Goal: Task Accomplishment & Management: Manage account settings

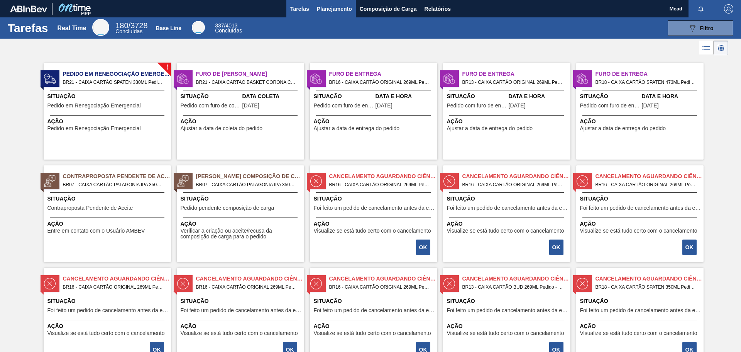
click at [333, 13] on span "Planejamento" at bounding box center [334, 8] width 35 height 9
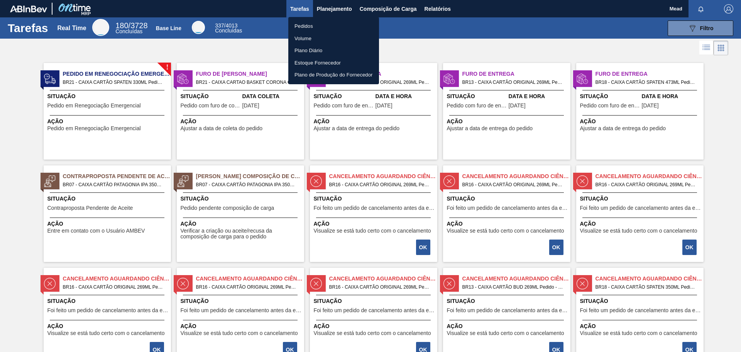
click at [488, 275] on div at bounding box center [370, 176] width 741 height 352
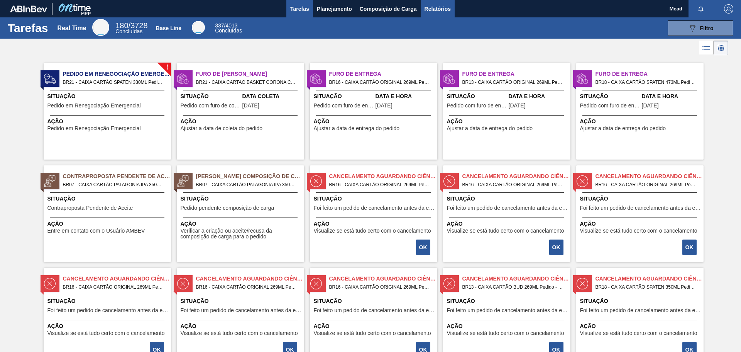
click at [444, 12] on span "Relatórios" at bounding box center [438, 8] width 26 height 9
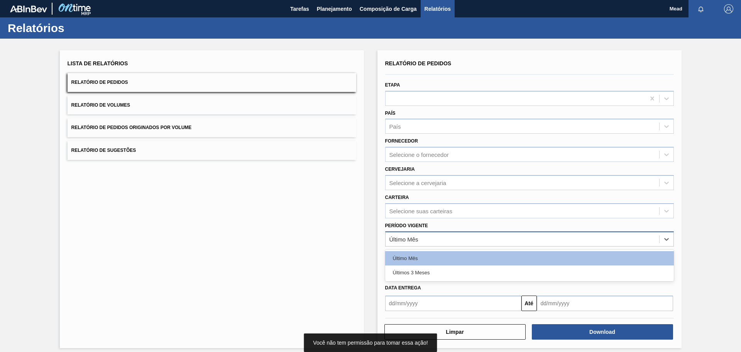
click at [420, 239] on div "Último Mês" at bounding box center [523, 238] width 274 height 11
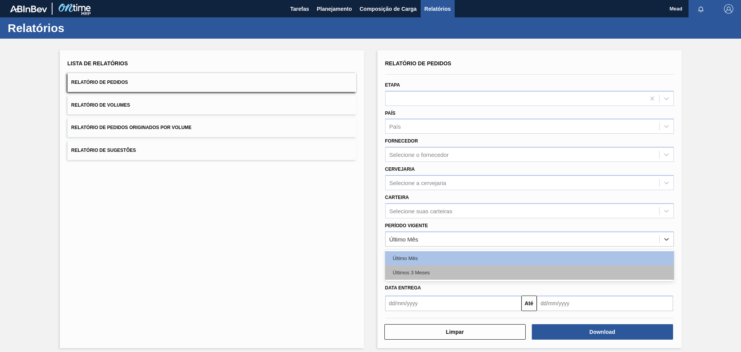
click at [403, 276] on div "Últimos 3 Meses" at bounding box center [529, 272] width 289 height 14
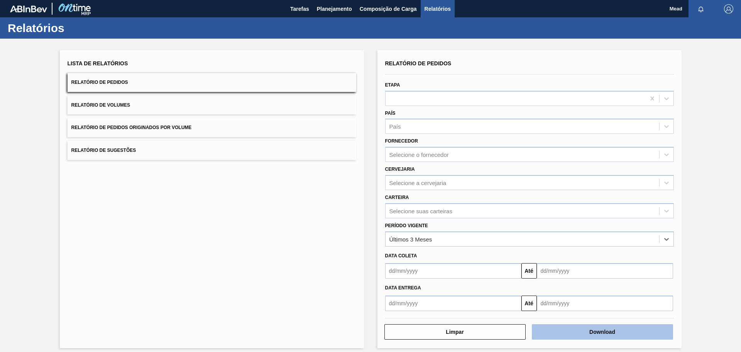
click at [584, 329] on button "Download" at bounding box center [602, 331] width 141 height 15
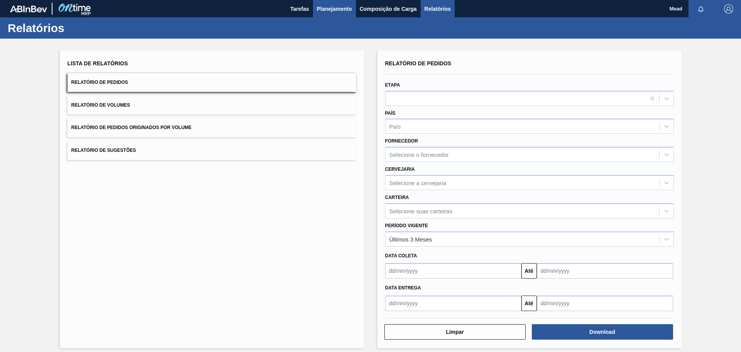
click at [337, 7] on span "Planejamento" at bounding box center [334, 8] width 35 height 9
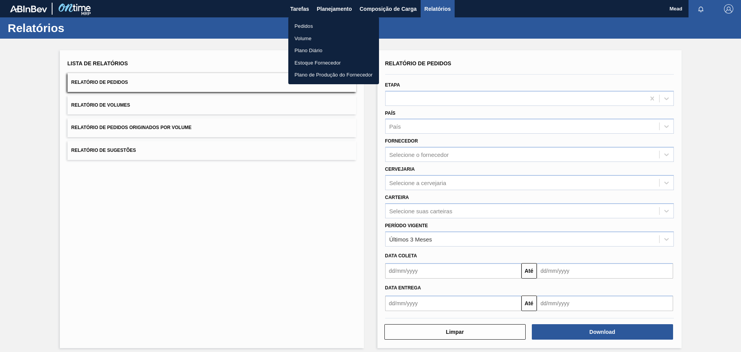
click at [300, 27] on li "Pedidos" at bounding box center [333, 26] width 91 height 12
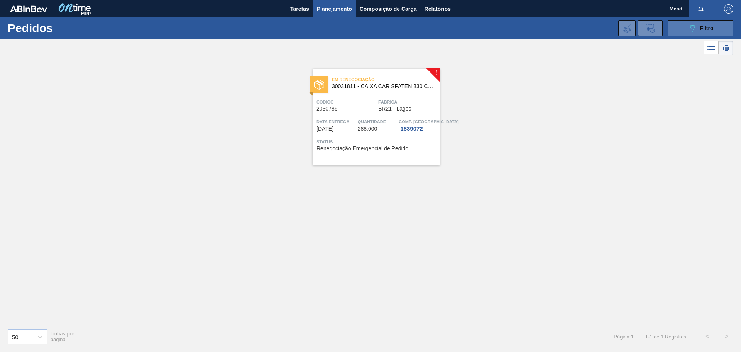
click at [685, 30] on button "089F7B8B-B2A5-4AFE-B5C0-19BA573D28AC Filtro" at bounding box center [701, 27] width 66 height 15
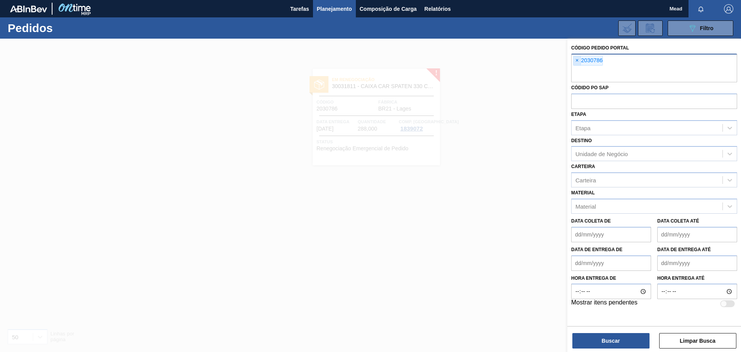
click at [574, 63] on span "×" at bounding box center [576, 60] width 7 height 9
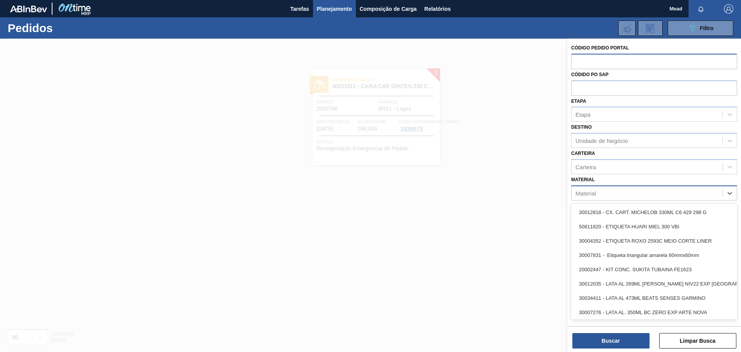
click at [584, 189] on div "Material" at bounding box center [647, 192] width 151 height 11
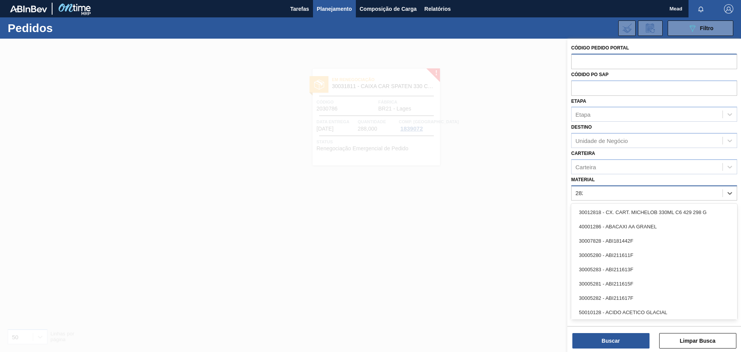
type input "2828"
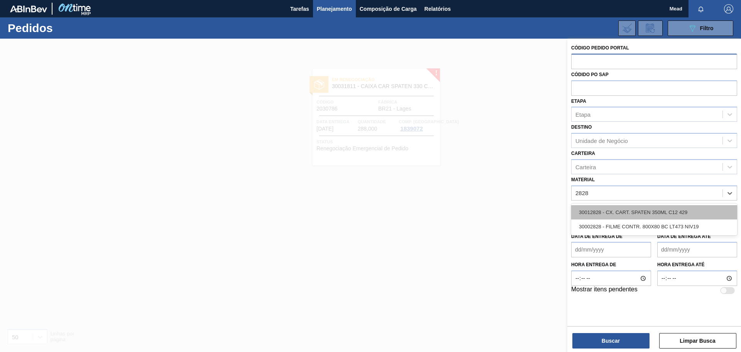
click at [612, 215] on div "30012828 - CX. CART. SPATEN 350ML C12 429" at bounding box center [654, 212] width 166 height 14
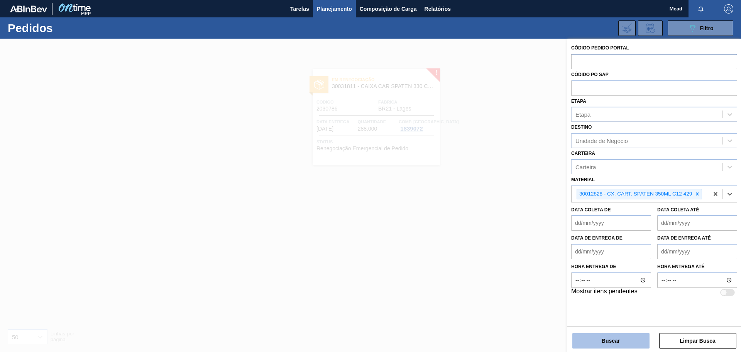
click at [598, 338] on button "Buscar" at bounding box center [610, 340] width 77 height 15
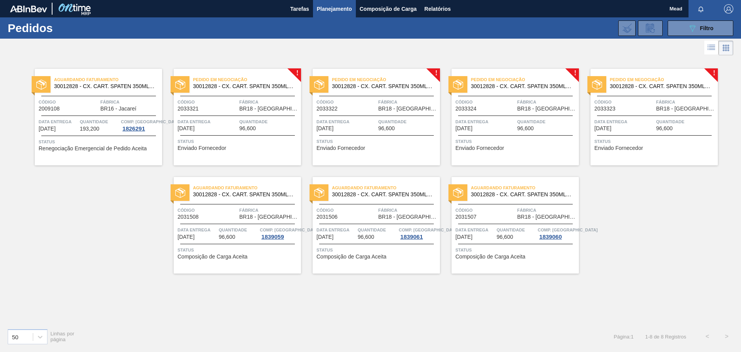
click at [261, 133] on div "Pedido em Negociação 30012828 - CX. CART. SPATEN 350ML C12 429 Código 2033321 F…" at bounding box center [237, 117] width 127 height 96
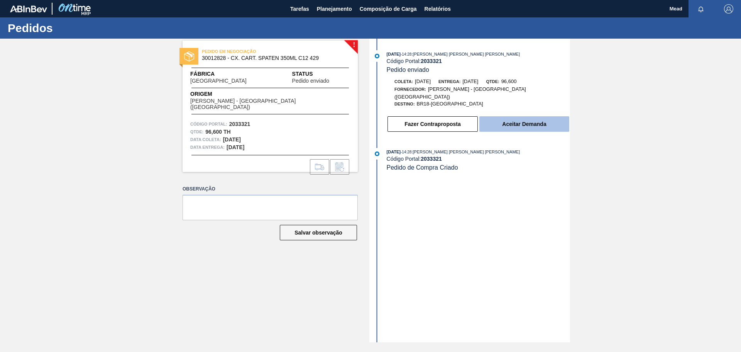
click at [510, 116] on button "Aceitar Demanda" at bounding box center [524, 123] width 90 height 15
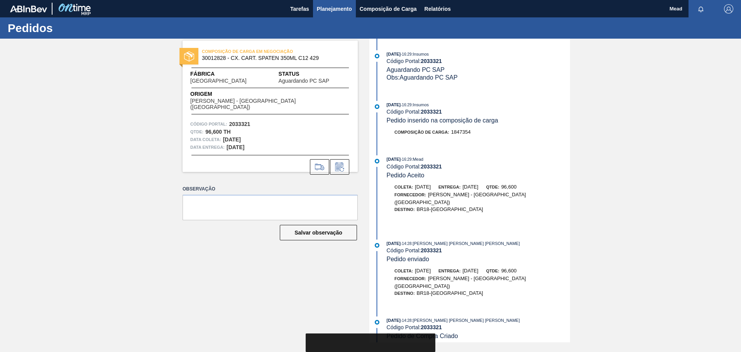
click at [336, 9] on span "Planejamento" at bounding box center [334, 8] width 35 height 9
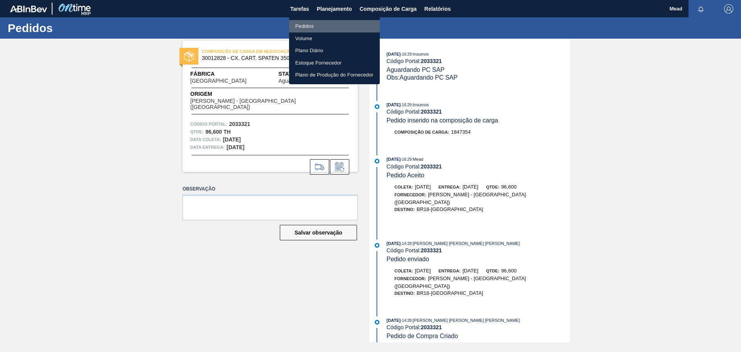
click at [309, 24] on li "Pedidos" at bounding box center [334, 26] width 91 height 12
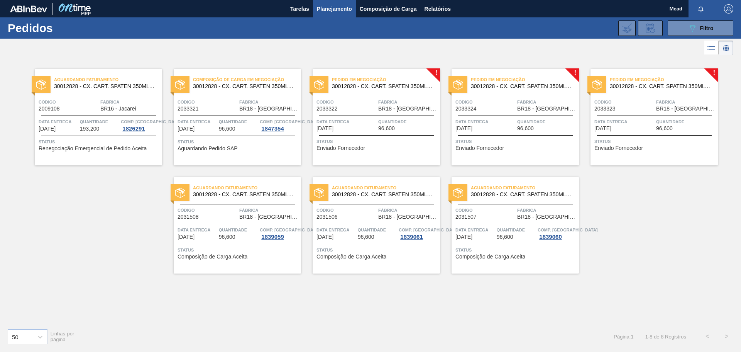
click at [377, 121] on div "Data entrega [DATE] Quantidade 96,600" at bounding box center [376, 125] width 127 height 14
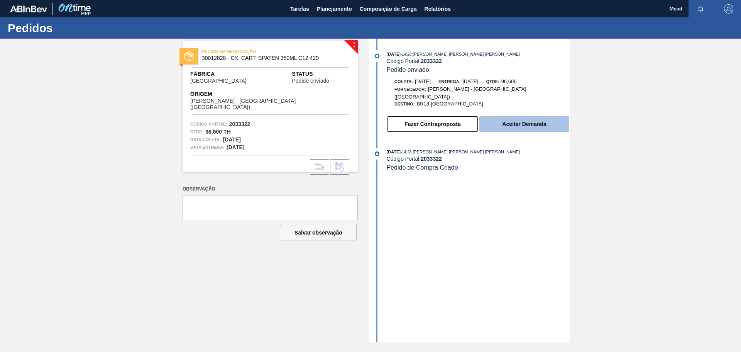
click at [519, 116] on button "Aceitar Demanda" at bounding box center [524, 123] width 90 height 15
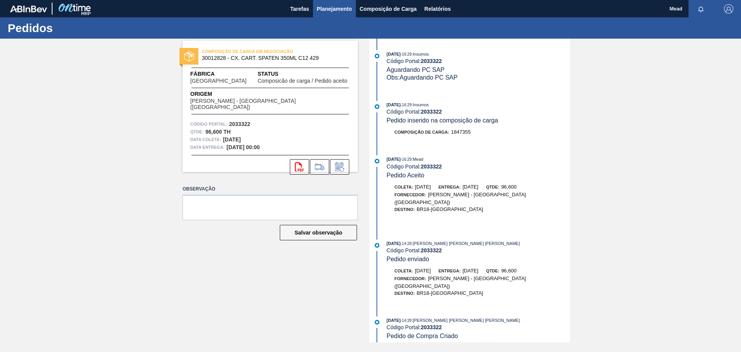
click at [330, 11] on span "Planejamento" at bounding box center [334, 8] width 35 height 9
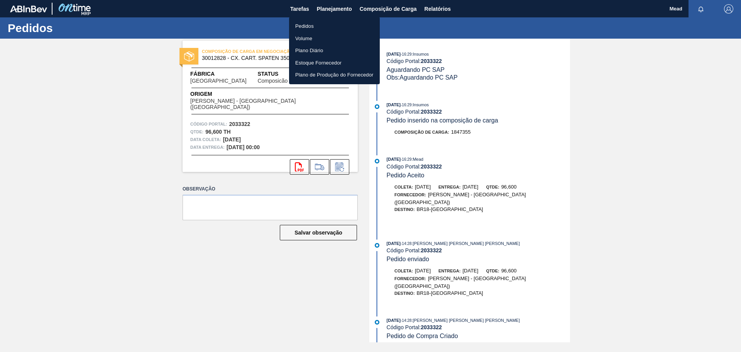
click at [307, 29] on li "Pedidos" at bounding box center [334, 26] width 91 height 12
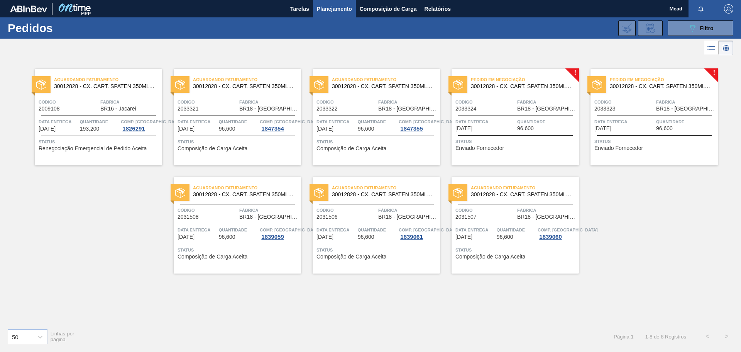
click at [255, 130] on div "Quantidade 96,600" at bounding box center [238, 125] width 39 height 14
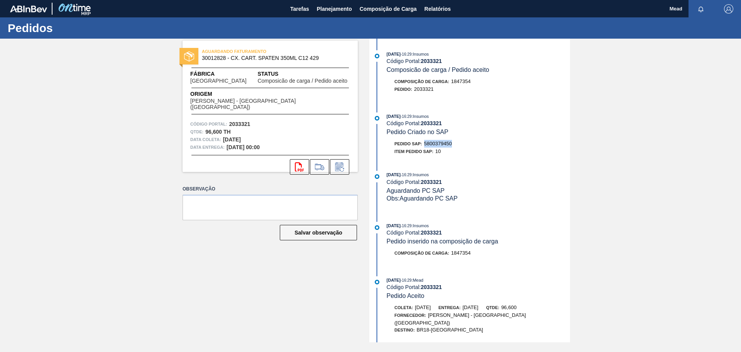
drag, startPoint x: 425, startPoint y: 142, endPoint x: 462, endPoint y: 144, distance: 37.1
click at [462, 144] on div "Pedido SAP: 5800379450" at bounding box center [478, 144] width 183 height 8
copy span "5800379450"
click at [340, 162] on icon at bounding box center [339, 166] width 12 height 9
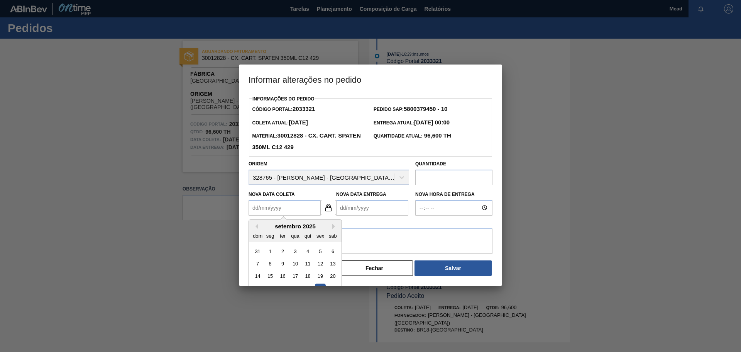
click at [300, 205] on Coleta2033321 "Nova Data Coleta" at bounding box center [285, 207] width 72 height 15
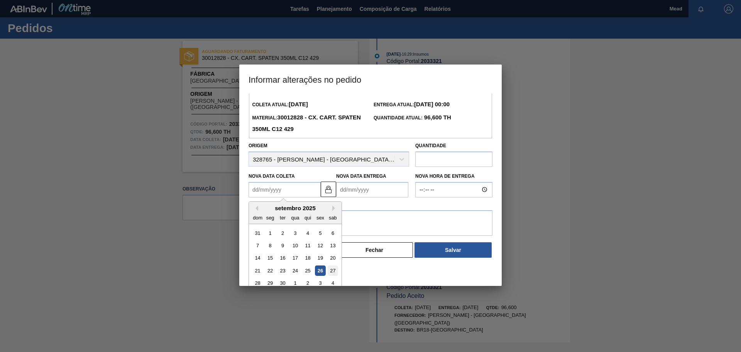
scroll to position [26, 0]
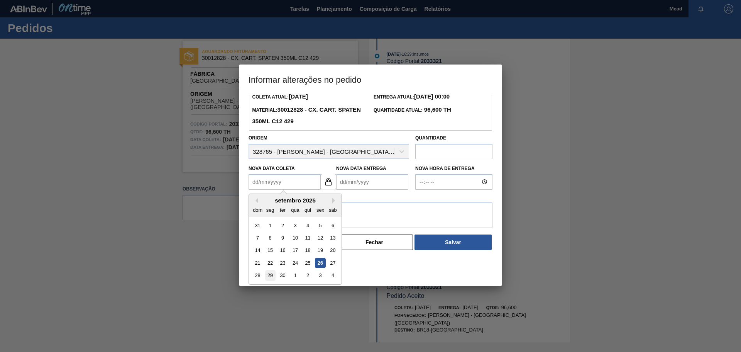
click at [269, 277] on div "29" at bounding box center [270, 275] width 10 height 10
type Coleta2033321 "[DATE]"
type Entrega2033321 "[DATE]"
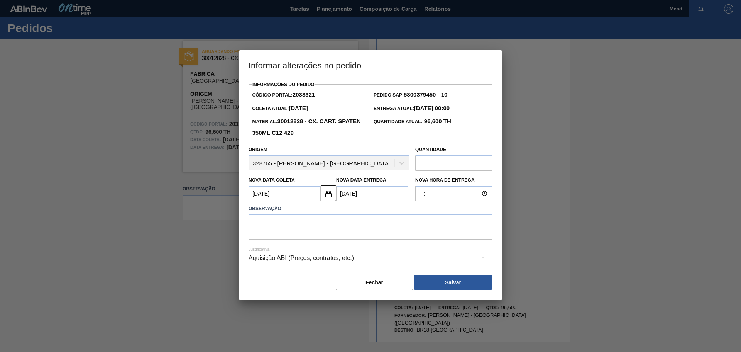
scroll to position [0, 0]
click at [304, 227] on textarea at bounding box center [371, 226] width 244 height 25
type textarea "antecipacao"
click at [453, 282] on button "Salvar" at bounding box center [452, 281] width 77 height 15
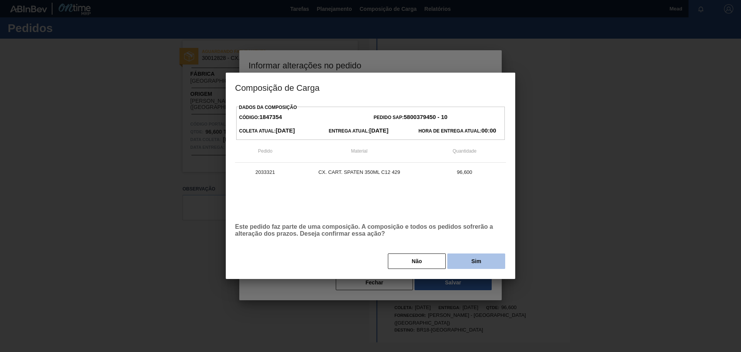
click at [470, 261] on button "Sim" at bounding box center [476, 260] width 58 height 15
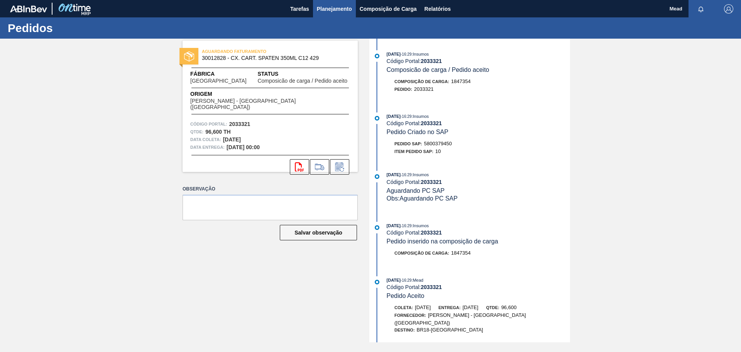
click at [335, 10] on span "Planejamento" at bounding box center [334, 8] width 35 height 9
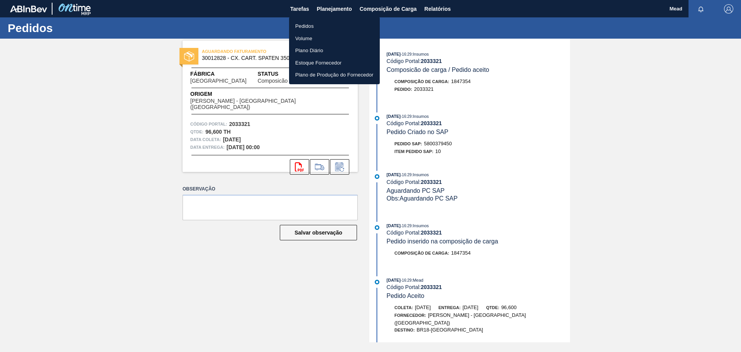
click at [308, 26] on li "Pedidos" at bounding box center [334, 26] width 91 height 12
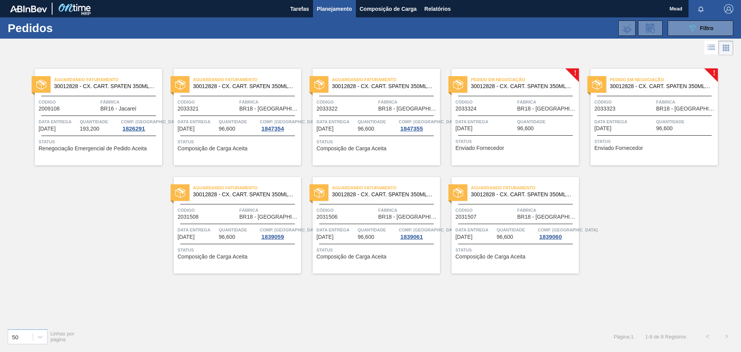
click at [408, 112] on div "Aguardando Faturamento 30012828 - CX. CART. SPATEN 350ML C12 429 Código 2033322…" at bounding box center [376, 117] width 127 height 96
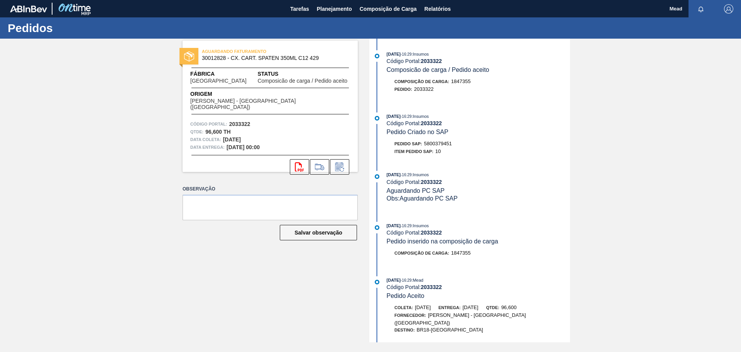
drag, startPoint x: 330, startPoint y: 5, endPoint x: 264, endPoint y: 249, distance: 252.5
click at [264, 249] on main "Tarefas Planejamento Composição de Carga Relatórios [PERSON_NAME] todas como li…" at bounding box center [370, 176] width 741 height 352
drag, startPoint x: 425, startPoint y: 142, endPoint x: 474, endPoint y: 144, distance: 49.5
click at [475, 144] on div "Pedido SAP: 5800379451" at bounding box center [478, 144] width 183 height 8
copy span "5800379451"
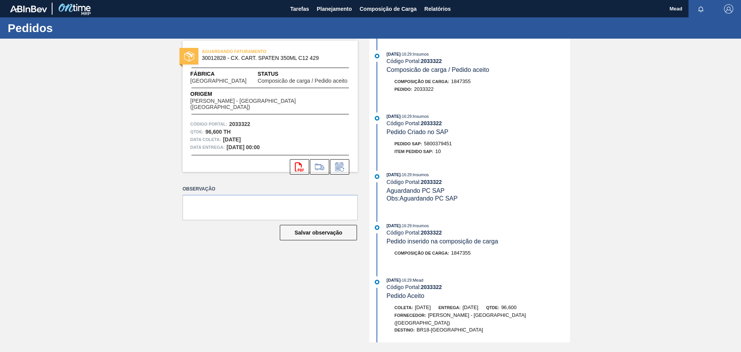
click at [271, 165] on div "svg{fill:#ff0000}" at bounding box center [270, 166] width 175 height 15
click at [330, 10] on span "Planejamento" at bounding box center [334, 8] width 35 height 9
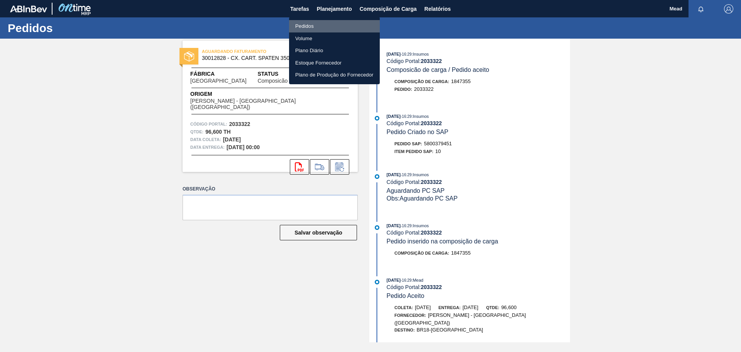
click at [299, 25] on li "Pedidos" at bounding box center [334, 26] width 91 height 12
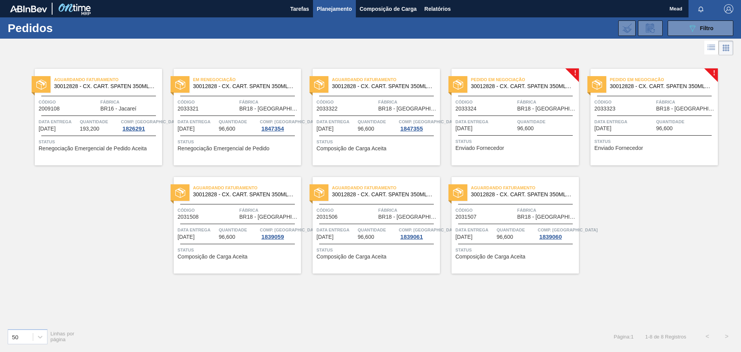
click at [348, 118] on span "Data entrega" at bounding box center [335, 122] width 39 height 8
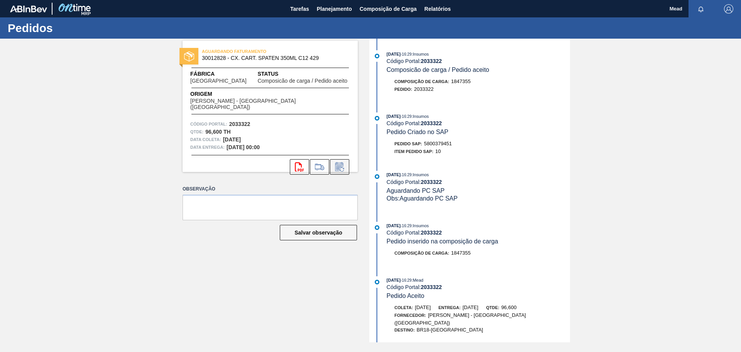
click at [341, 162] on icon at bounding box center [339, 166] width 8 height 9
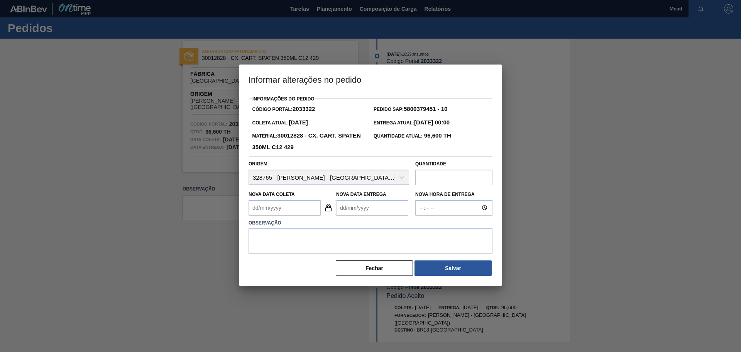
click at [306, 205] on Coleta2033322 "Nova Data Coleta" at bounding box center [285, 207] width 72 height 15
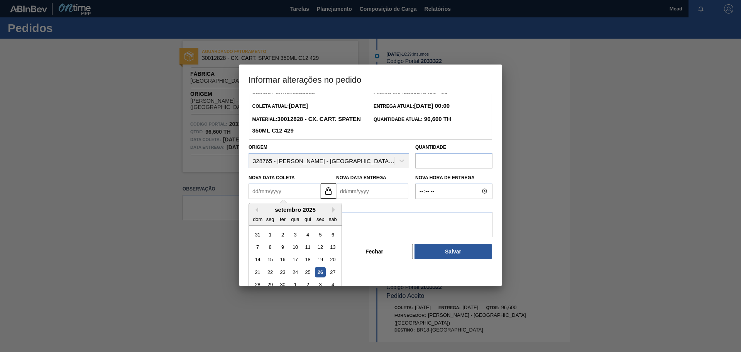
scroll to position [26, 0]
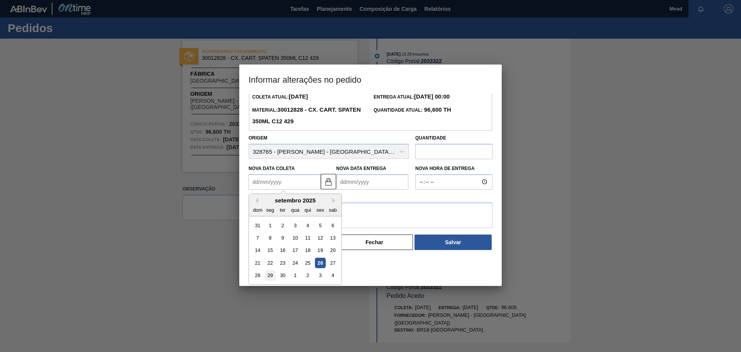
click at [270, 275] on div "29" at bounding box center [270, 275] width 10 height 10
type Coleta2033322 "[DATE]"
type Entrega2033322 "[DATE]"
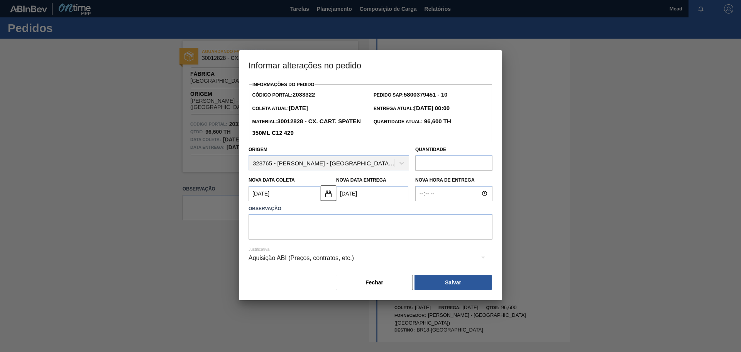
scroll to position [0, 0]
click at [274, 224] on textarea at bounding box center [371, 226] width 244 height 25
type textarea "antecipacao"
click at [458, 280] on button "Salvar" at bounding box center [452, 281] width 77 height 15
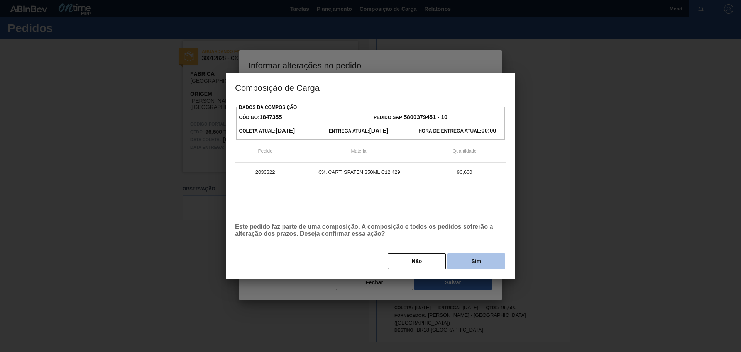
click at [471, 262] on button "Sim" at bounding box center [476, 260] width 58 height 15
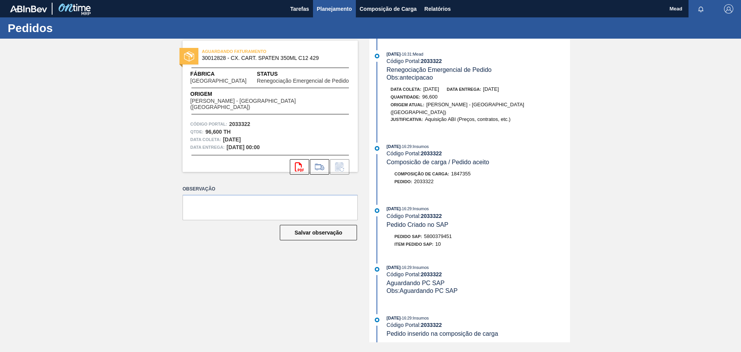
click at [336, 7] on span "Planejamento" at bounding box center [334, 8] width 35 height 9
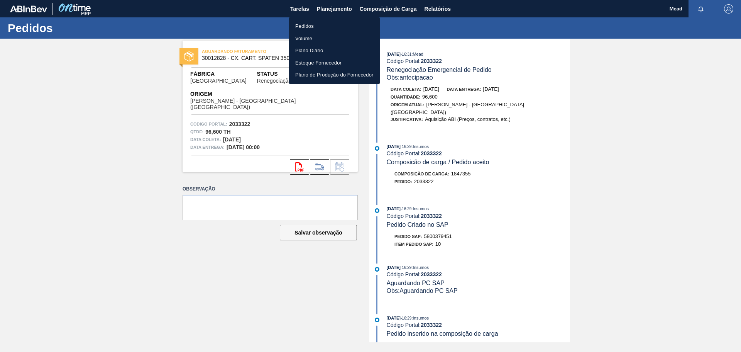
click at [304, 27] on li "Pedidos" at bounding box center [334, 26] width 91 height 12
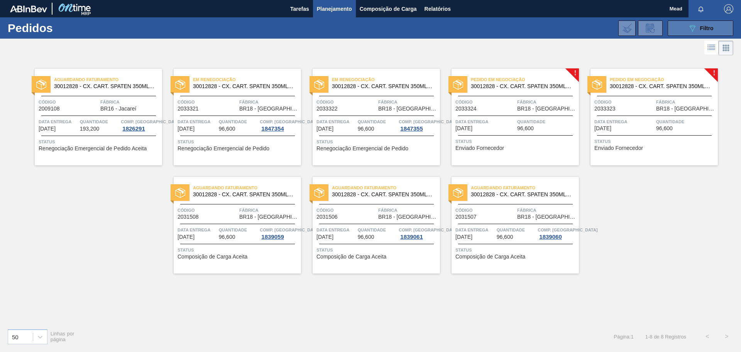
click at [695, 32] on icon "089F7B8B-B2A5-4AFE-B5C0-19BA573D28AC" at bounding box center [692, 28] width 9 height 9
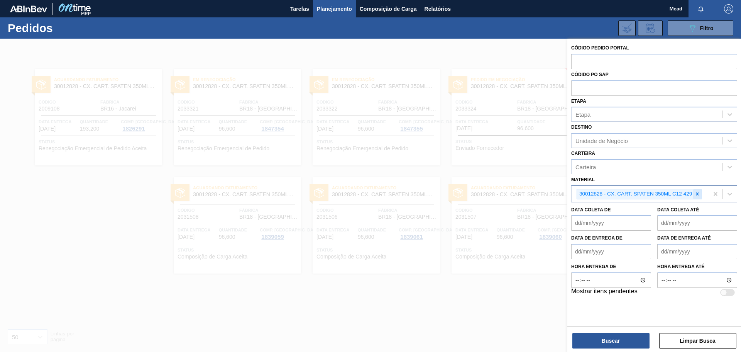
click at [698, 196] on icon at bounding box center [697, 193] width 5 height 5
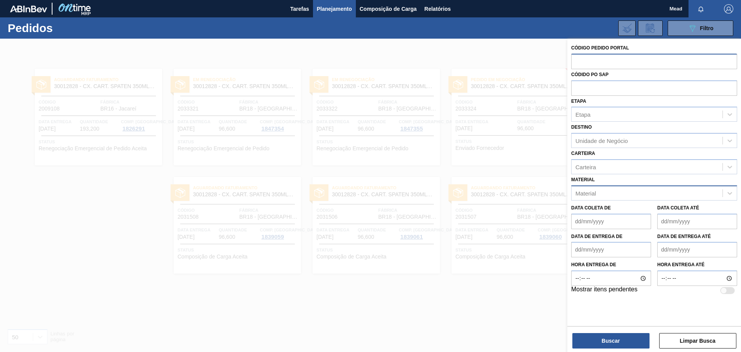
click at [599, 61] on input "text" at bounding box center [654, 61] width 166 height 15
type input "1988274"
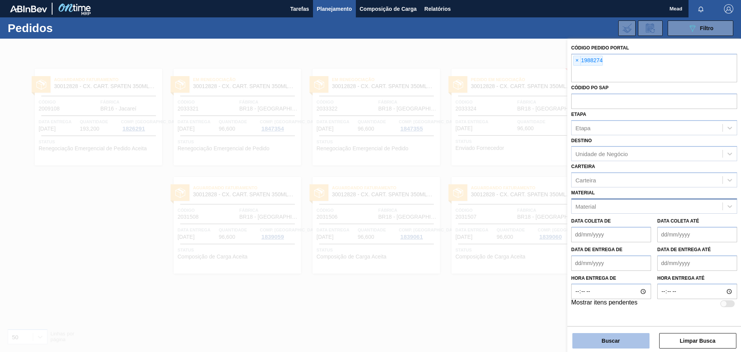
click at [596, 337] on button "Buscar" at bounding box center [610, 340] width 77 height 15
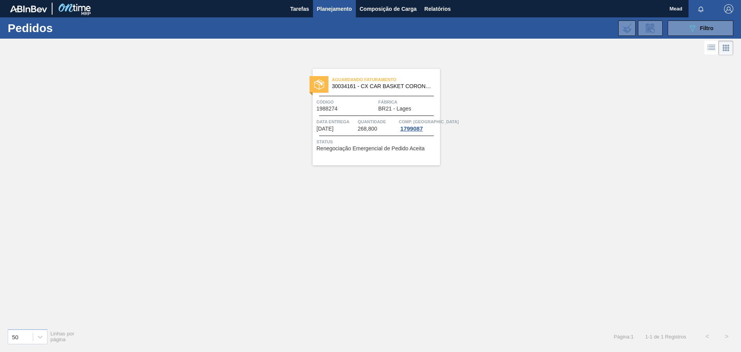
click at [387, 130] on div "Quantidade 268,800" at bounding box center [377, 125] width 39 height 14
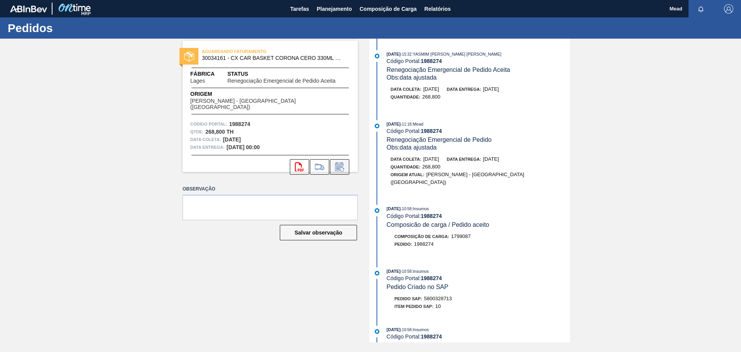
click at [342, 162] on icon at bounding box center [339, 166] width 12 height 9
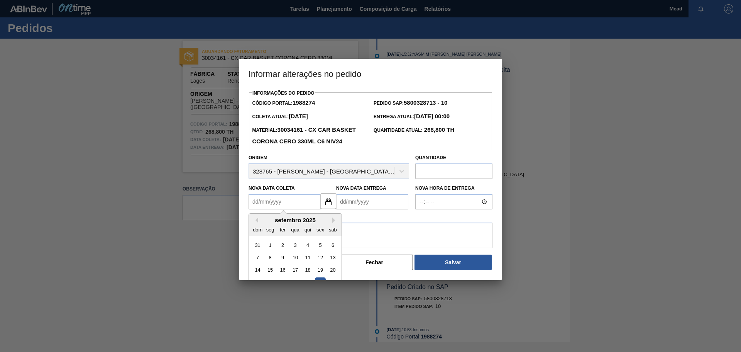
click at [296, 209] on Coleta1988274 "Nova Data Coleta" at bounding box center [285, 201] width 72 height 15
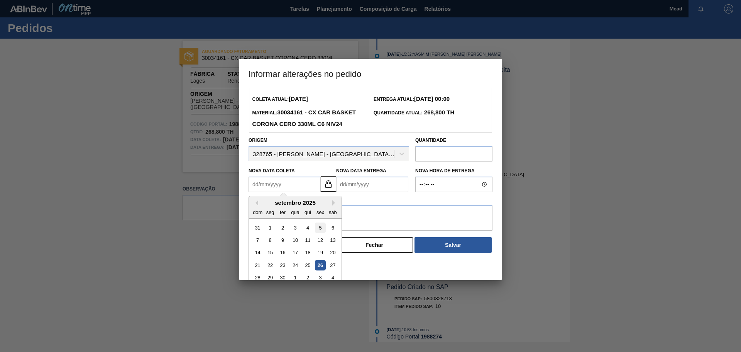
scroll to position [26, 0]
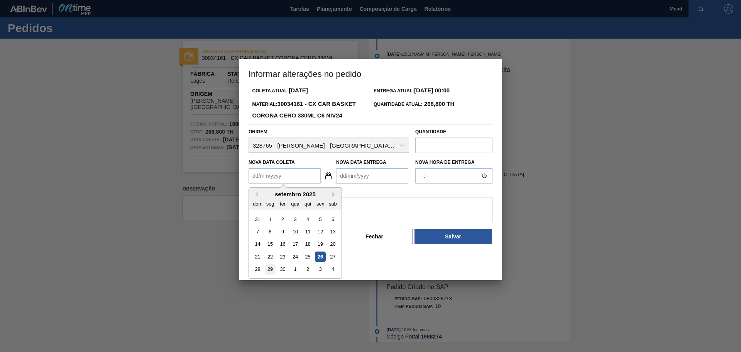
click at [269, 274] on div "29" at bounding box center [270, 269] width 10 height 10
type Coleta1988274 "[DATE]"
type Entrega1988274 "[DATE]"
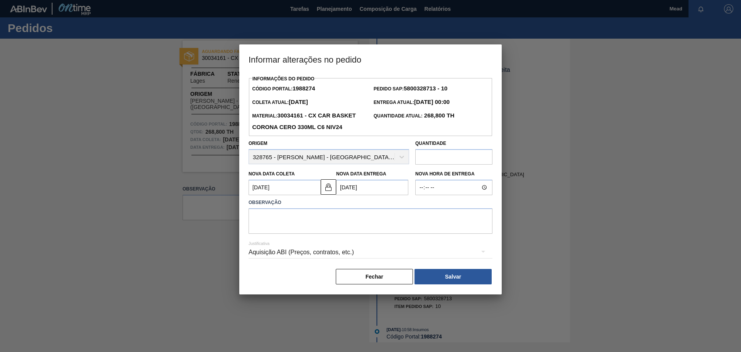
scroll to position [0, 0]
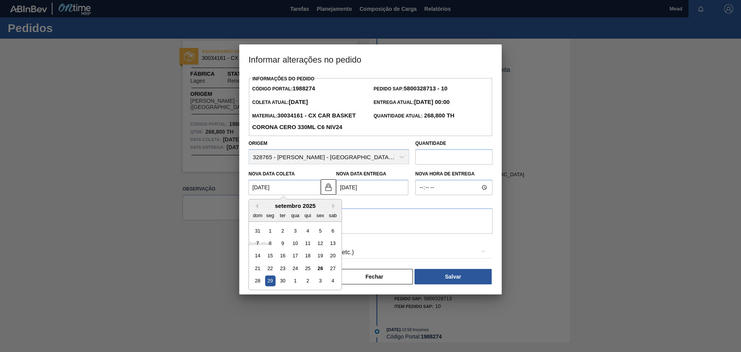
click at [306, 195] on Coleta1988274 "[DATE]" at bounding box center [285, 186] width 72 height 15
click at [285, 286] on div "30" at bounding box center [282, 281] width 10 height 10
type Coleta1988274 "[DATE]"
type Entrega1988274 "[DATE]"
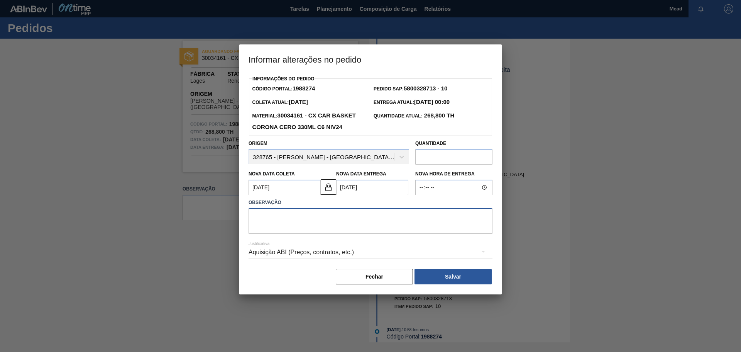
click at [313, 229] on textarea at bounding box center [371, 220] width 244 height 25
type textarea "ajuste de data"
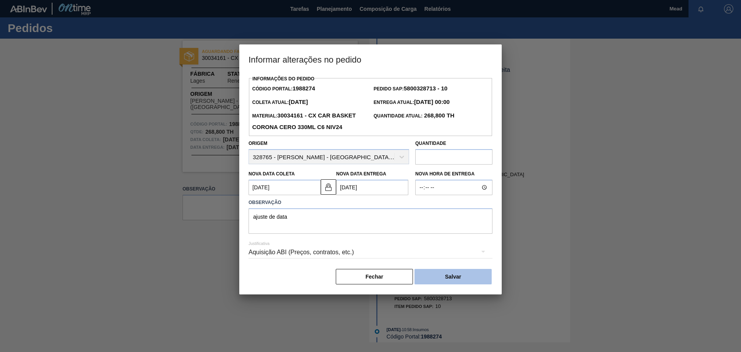
click at [450, 284] on button "Salvar" at bounding box center [452, 276] width 77 height 15
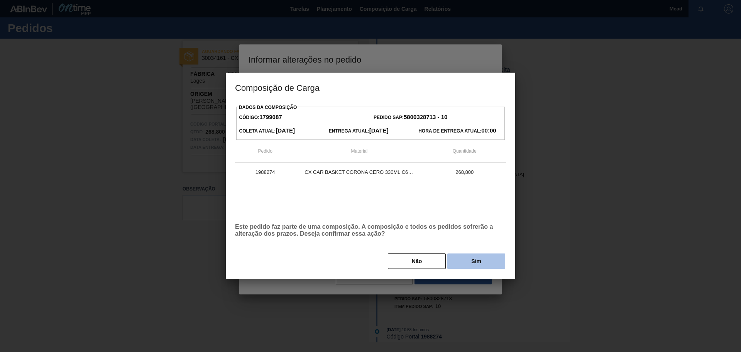
click at [462, 259] on button "Sim" at bounding box center [476, 260] width 58 height 15
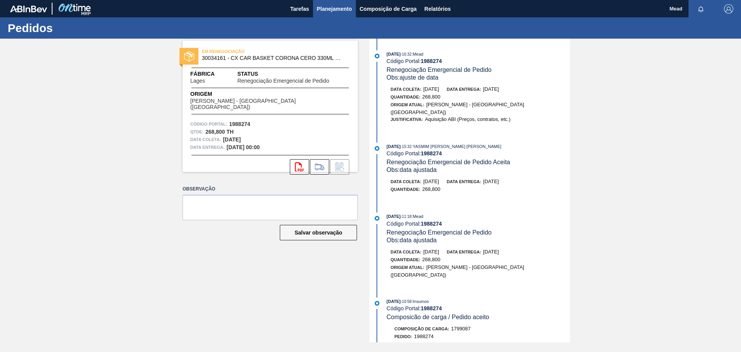
click at [333, 7] on span "Planejamento" at bounding box center [334, 8] width 35 height 9
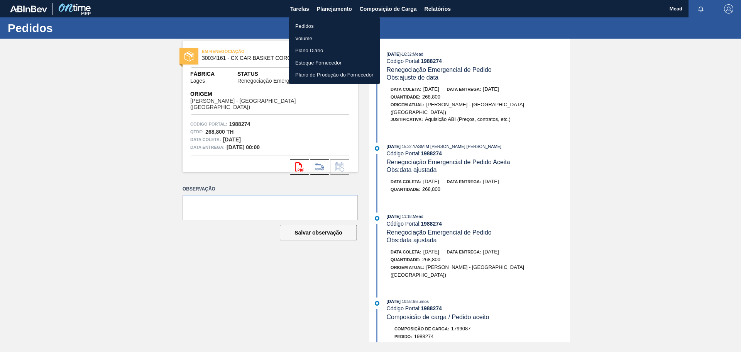
click at [306, 27] on li "Pedidos" at bounding box center [334, 26] width 91 height 12
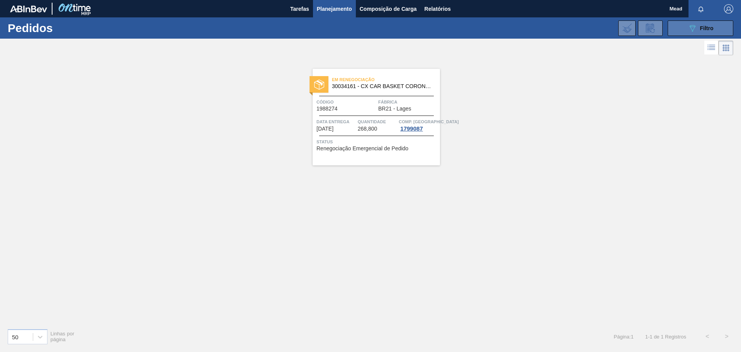
click at [695, 30] on icon "089F7B8B-B2A5-4AFE-B5C0-19BA573D28AC" at bounding box center [692, 28] width 9 height 9
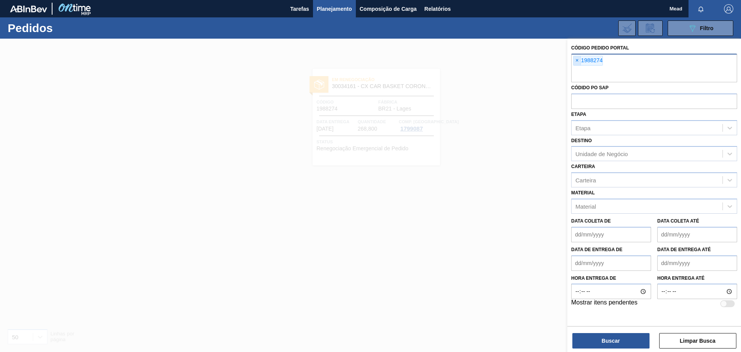
click at [578, 60] on span "×" at bounding box center [576, 60] width 7 height 9
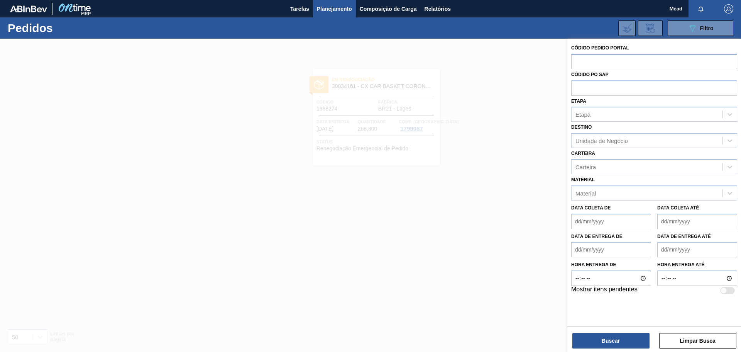
click at [578, 62] on input "text" at bounding box center [654, 61] width 166 height 15
type input "2018490"
click at [618, 339] on button "Buscar" at bounding box center [610, 340] width 77 height 15
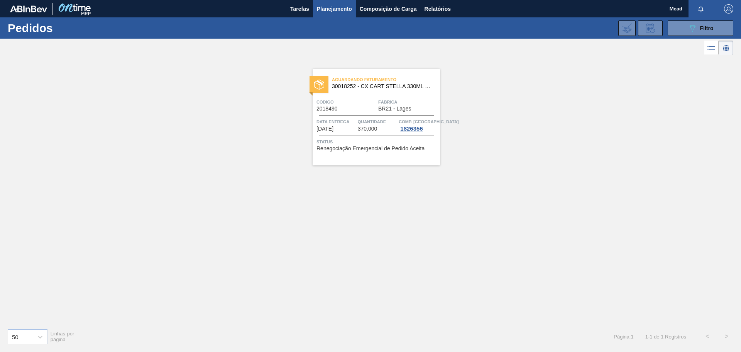
click at [378, 129] on div "Quantidade 370,000" at bounding box center [377, 125] width 39 height 14
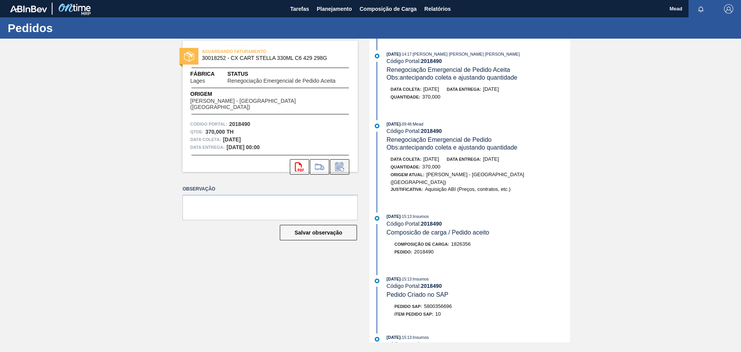
click at [338, 162] on icon at bounding box center [339, 166] width 12 height 9
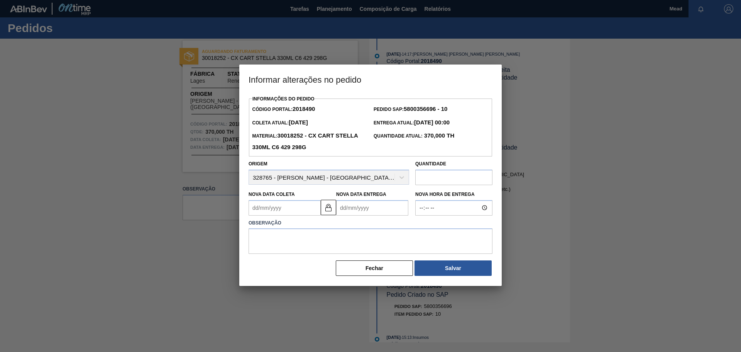
click at [304, 210] on Coleta2018490 "Nova Data Coleta" at bounding box center [285, 207] width 72 height 15
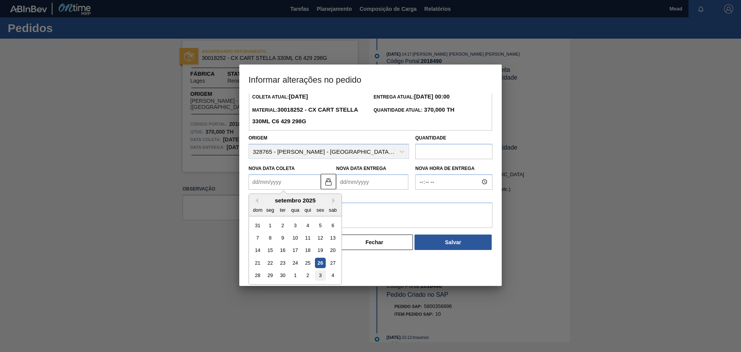
click at [321, 274] on div "3" at bounding box center [320, 275] width 10 height 10
type Coleta2018490 "[DATE]"
type Entrega2018490 "[DATE]"
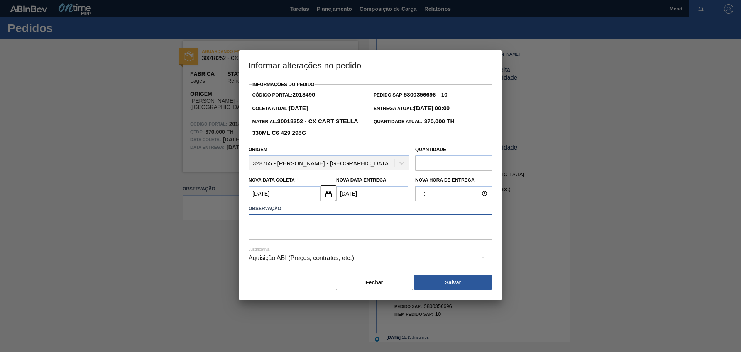
click at [301, 226] on textarea at bounding box center [371, 226] width 244 height 25
type textarea "antecipacao"
click at [452, 288] on button "Salvar" at bounding box center [452, 281] width 77 height 15
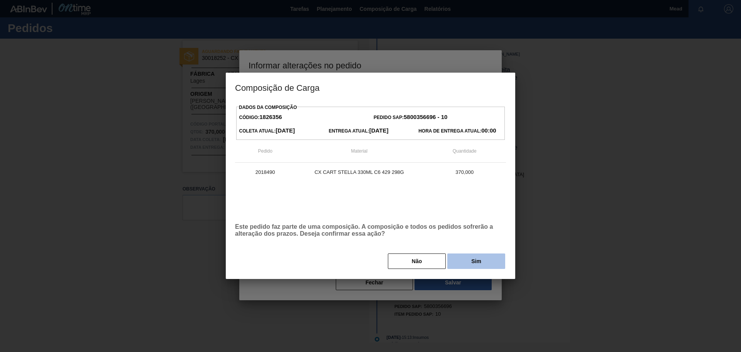
click at [462, 262] on button "Sim" at bounding box center [476, 260] width 58 height 15
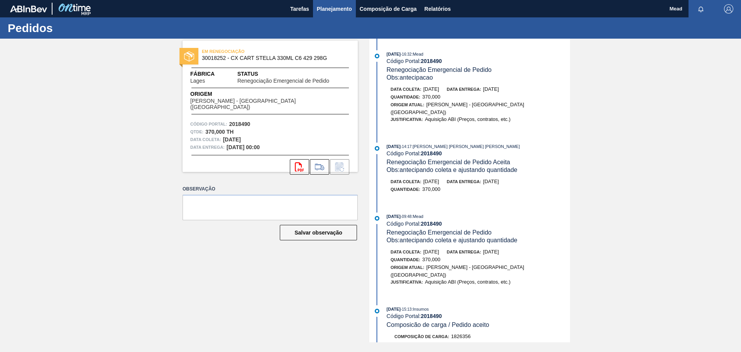
click at [330, 12] on span "Planejamento" at bounding box center [334, 8] width 35 height 9
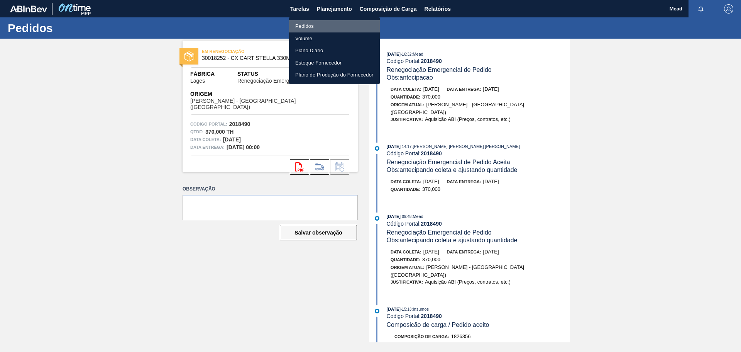
click at [306, 27] on li "Pedidos" at bounding box center [334, 26] width 91 height 12
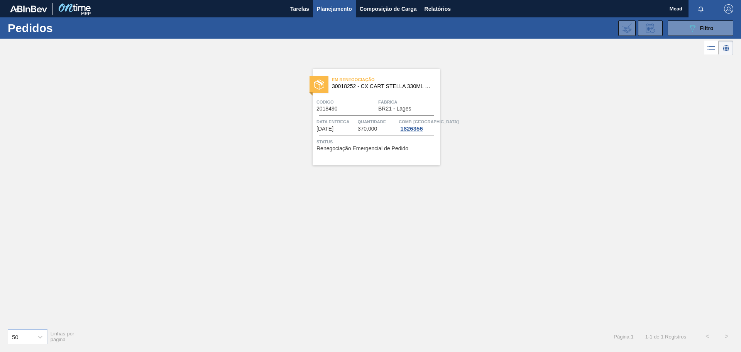
click at [363, 91] on div "Em renegociação 30018252 - CX CART STELLA 330ML C6 429 298G" at bounding box center [376, 82] width 127 height 17
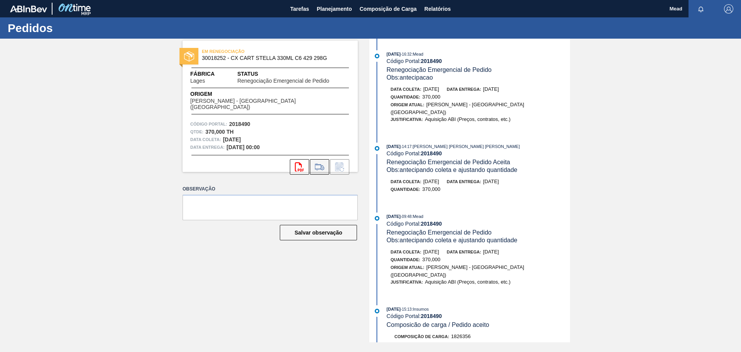
click at [315, 162] on icon at bounding box center [319, 166] width 12 height 9
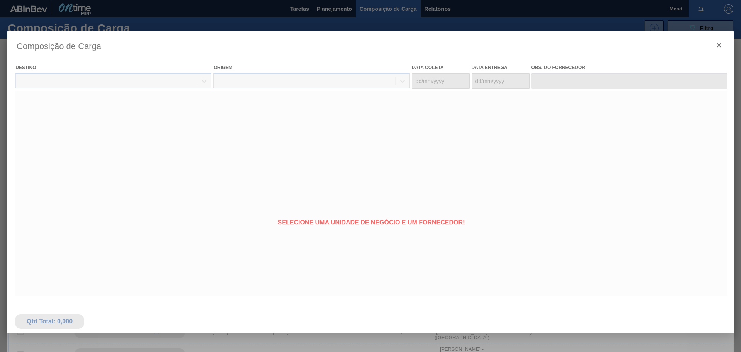
click at [717, 45] on div at bounding box center [370, 204] width 726 height 347
type coleta "[DATE]"
type entrega "[DATE]"
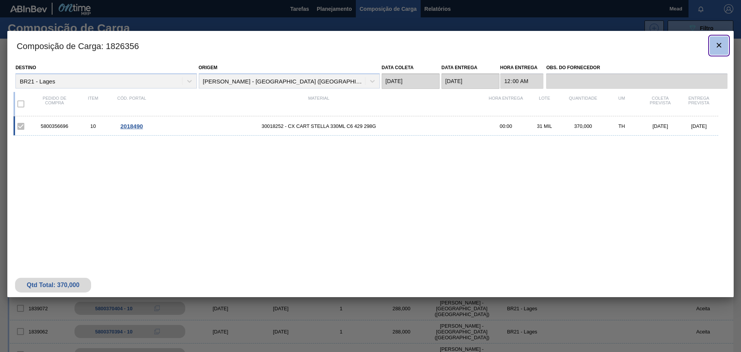
click at [721, 47] on icon "botão de ícone" at bounding box center [718, 45] width 9 height 9
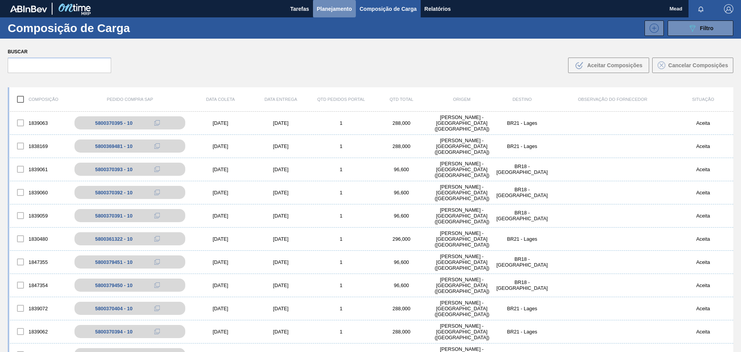
click at [326, 10] on span "Planejamento" at bounding box center [334, 8] width 35 height 9
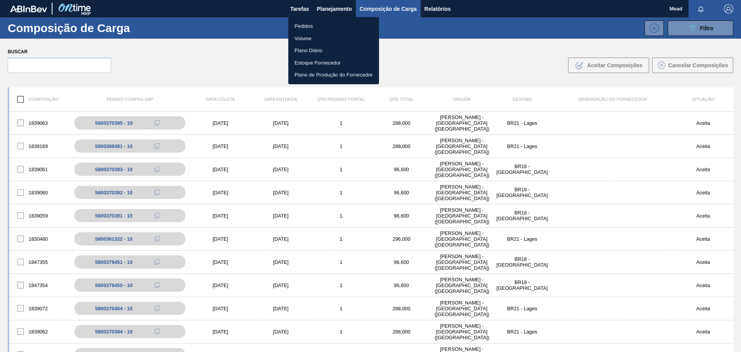
click at [308, 25] on li "Pedidos" at bounding box center [333, 26] width 91 height 12
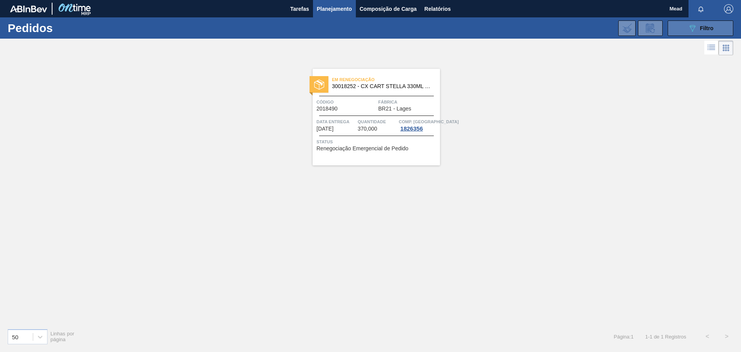
click at [678, 27] on button "089F7B8B-B2A5-4AFE-B5C0-19BA573D28AC Filtro" at bounding box center [701, 27] width 66 height 15
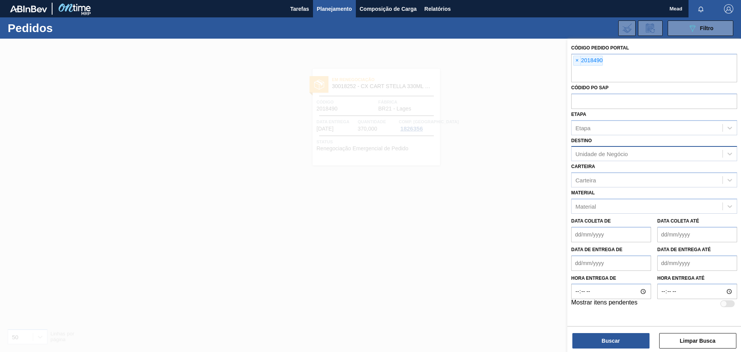
click at [598, 156] on div "Unidade de Negócio" at bounding box center [601, 154] width 52 height 7
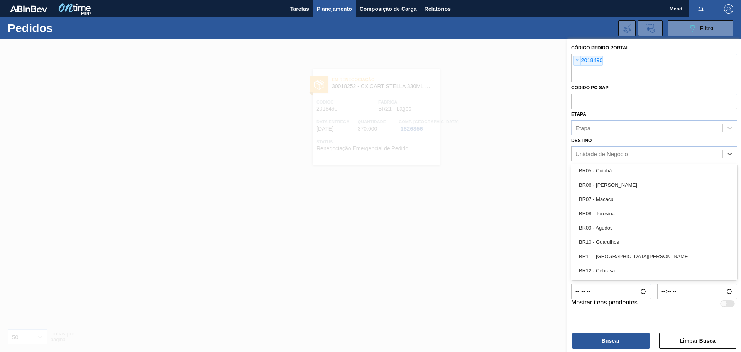
scroll to position [425, 0]
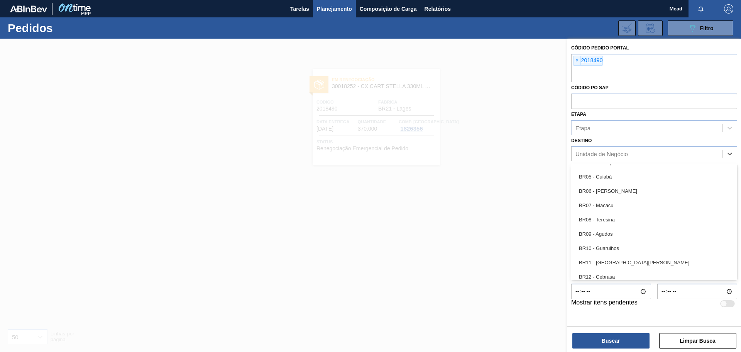
click at [494, 188] on div at bounding box center [370, 215] width 741 height 352
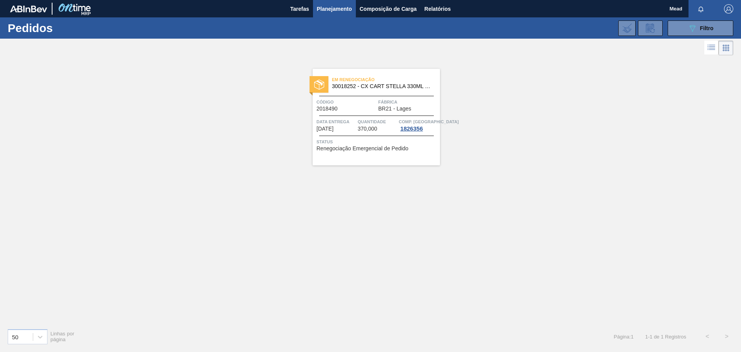
click at [331, 110] on span "2018490" at bounding box center [326, 109] width 21 height 6
